Goal: Information Seeking & Learning: Learn about a topic

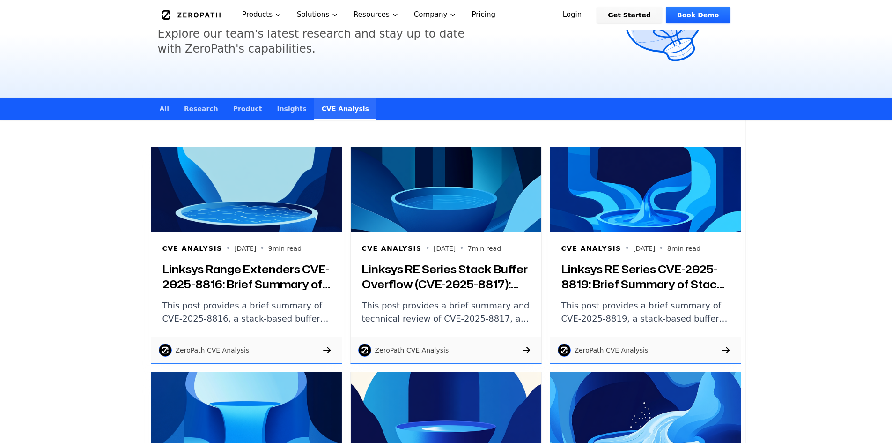
scroll to position [1246, 0]
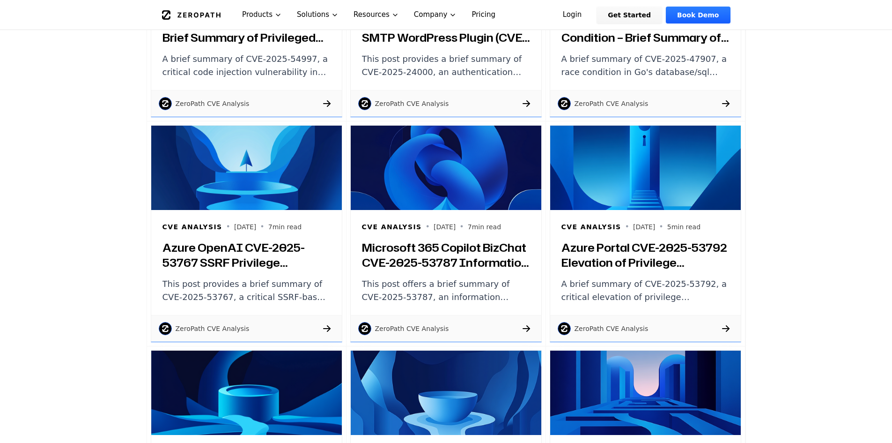
click at [625, 254] on h3 "Azure Portal CVE-2025-53792 Elevation of Privilege Vulnerability: Brief Summary…" at bounding box center [645, 255] width 168 height 30
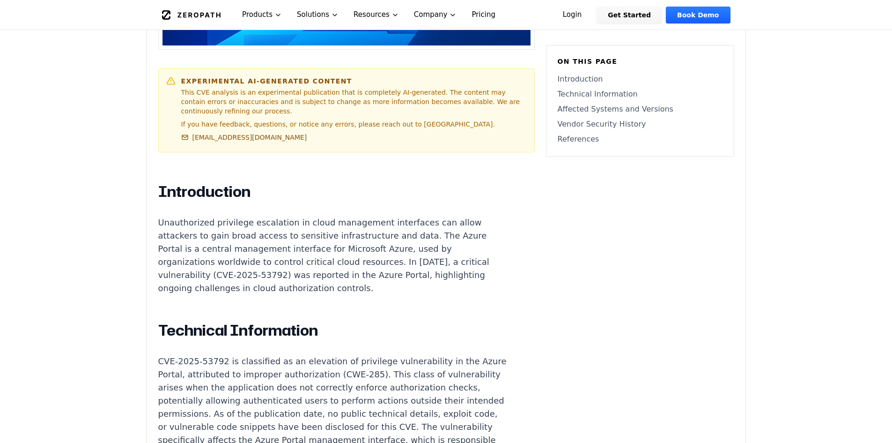
scroll to position [491, 0]
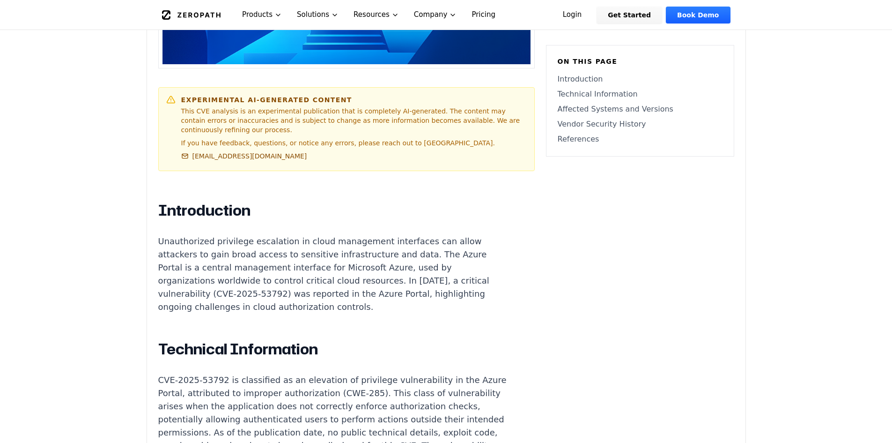
drag, startPoint x: 188, startPoint y: 208, endPoint x: 191, endPoint y: 219, distance: 10.7
click at [191, 235] on p "Unauthorized privilege escalation in cloud management interfaces can allow atta…" at bounding box center [332, 274] width 348 height 79
click at [434, 235] on p "Unauthorized privilege escalation in cloud management interfaces can allow atta…" at bounding box center [332, 274] width 348 height 79
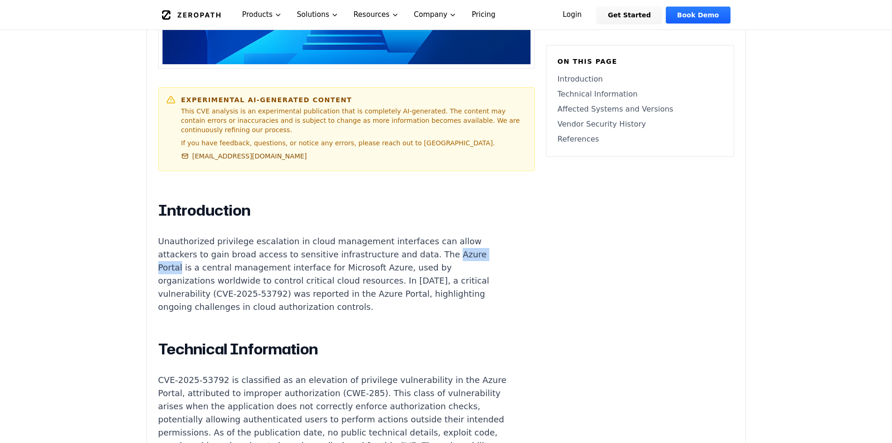
drag, startPoint x: 434, startPoint y: 227, endPoint x: 155, endPoint y: 243, distance: 279.1
click at [155, 243] on div "Experimental AI-Generated Content This CVE analysis is an experimental publicat…" at bounding box center [446, 429] width 598 height 1188
copy p "Azure Portal"
